Goal: Communication & Community: Answer question/provide support

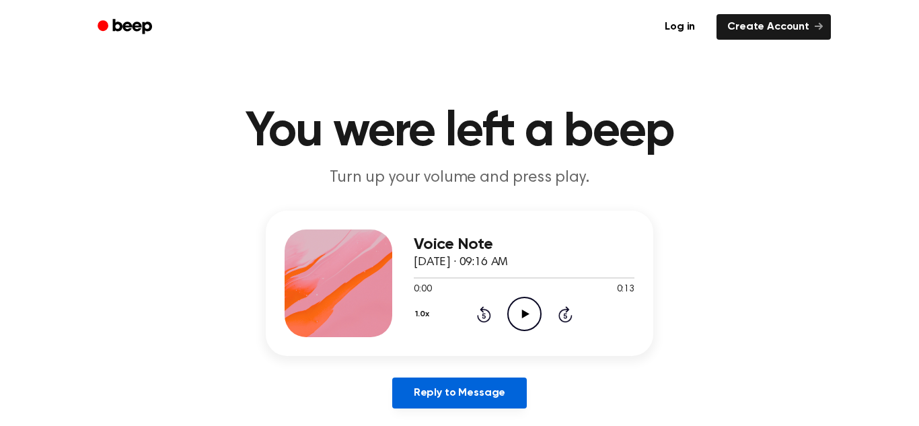
click at [443, 380] on link "Reply to Message" at bounding box center [459, 393] width 135 height 31
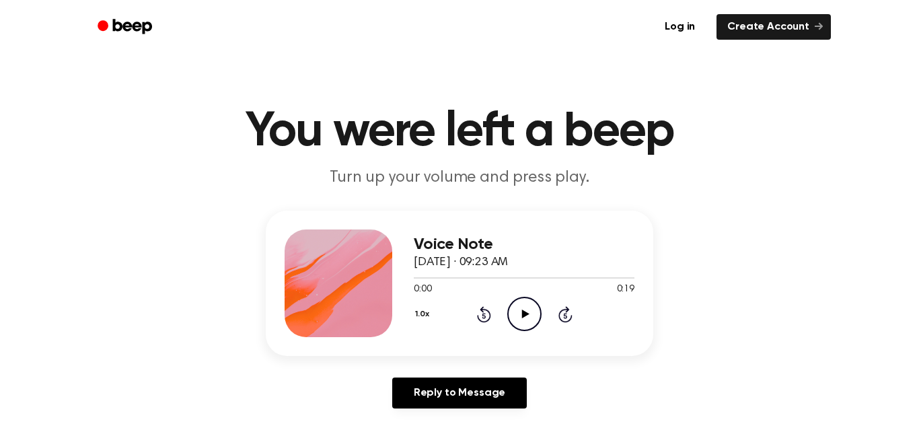
click at [449, 387] on link "Reply to Message" at bounding box center [459, 393] width 135 height 31
click at [534, 315] on icon "Play Audio" at bounding box center [524, 314] width 34 height 34
click at [522, 308] on icon "Play Audio" at bounding box center [524, 314] width 34 height 34
click at [517, 308] on icon "Pause Audio" at bounding box center [524, 314] width 34 height 34
